Goal: Navigation & Orientation: Go to known website

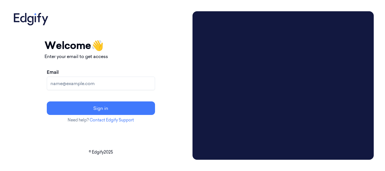
click at [105, 82] on input "Email" at bounding box center [101, 84] width 108 height 14
